Goal: Navigation & Orientation: Find specific page/section

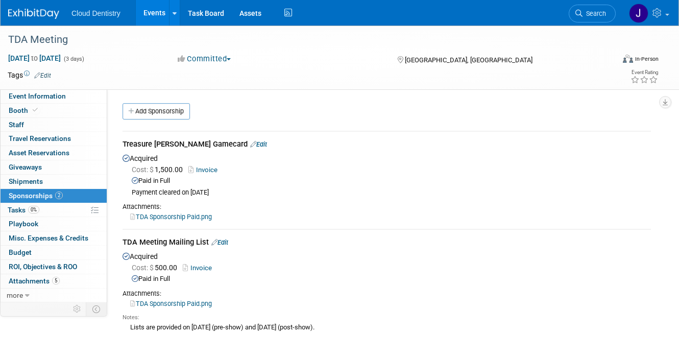
click at [155, 10] on link "Events" at bounding box center [154, 13] width 37 height 26
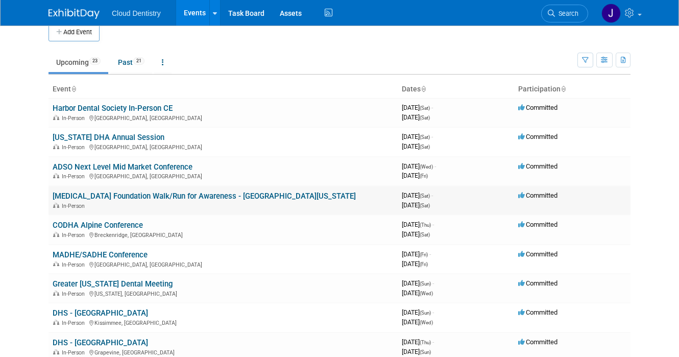
scroll to position [89, 0]
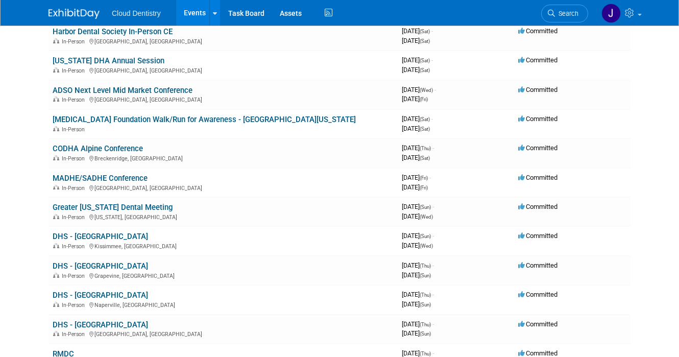
click at [110, 209] on link "Greater [US_STATE] Dental Meeting" at bounding box center [113, 207] width 120 height 9
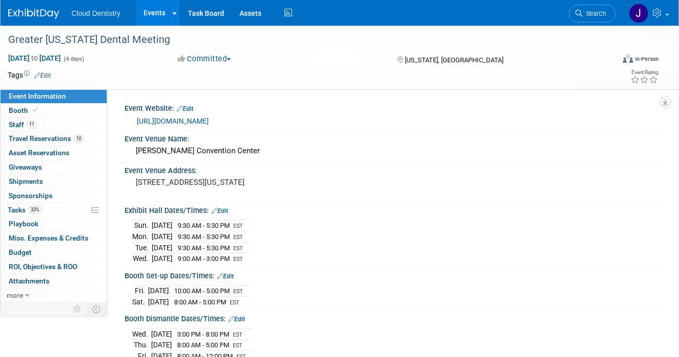
click at [153, 13] on link "Events" at bounding box center [154, 13] width 37 height 26
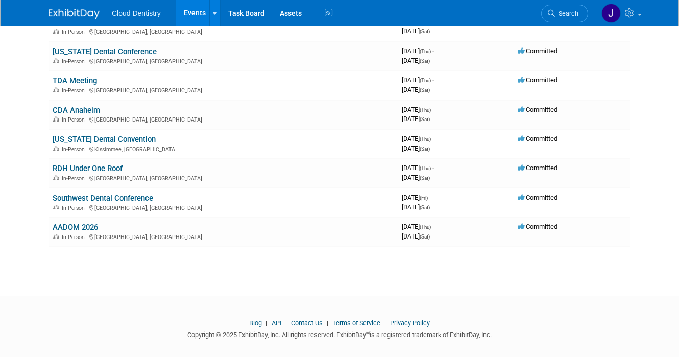
scroll to position [549, 0]
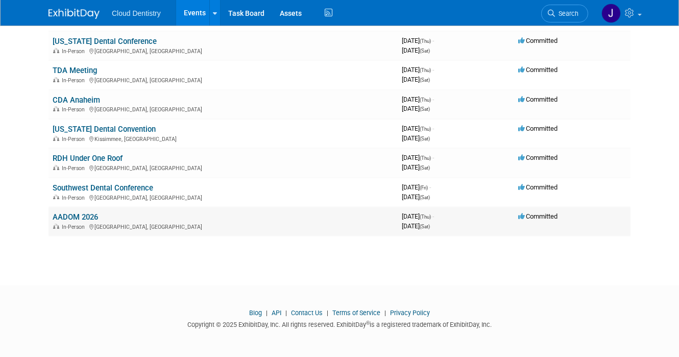
click at [80, 220] on link "AADOM 2026" at bounding box center [75, 217] width 45 height 9
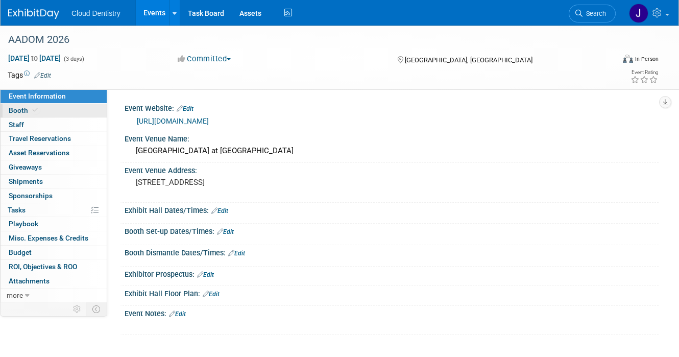
click at [80, 110] on link "Booth" at bounding box center [54, 111] width 106 height 14
